Goal: Find contact information: Find contact information

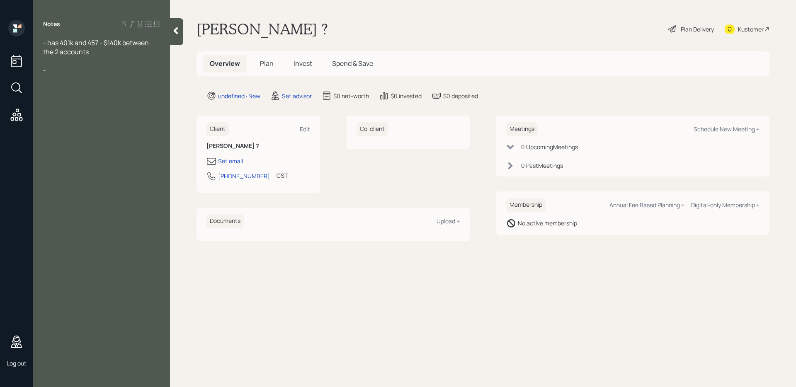
click at [3, 87] on div "Log out" at bounding box center [16, 193] width 33 height 387
click at [20, 86] on icon at bounding box center [15, 86] width 9 height 9
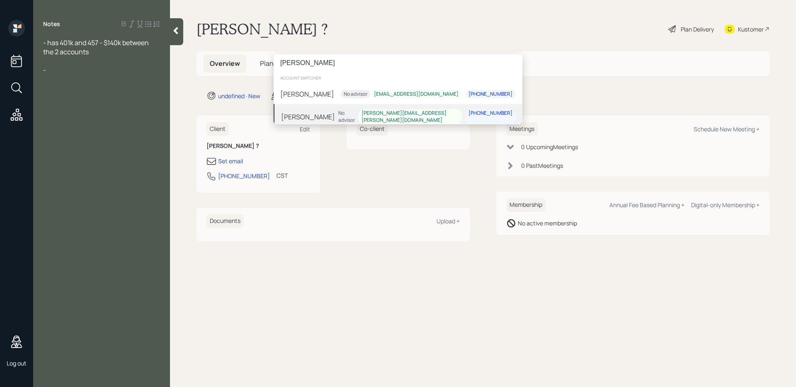
type input "[PERSON_NAME]"
click at [481, 116] on div "[PHONE_NUMBER]" at bounding box center [490, 113] width 44 height 7
